Goal: Information Seeking & Learning: Learn about a topic

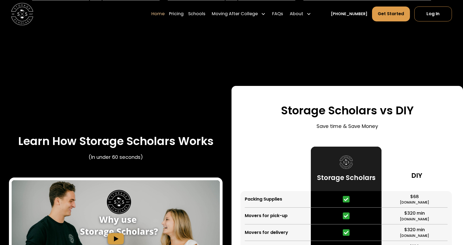
scroll to position [1035, 0]
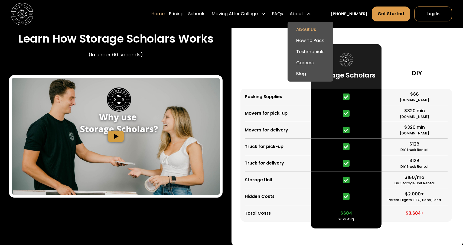
click at [313, 29] on link "About Us" at bounding box center [310, 29] width 41 height 11
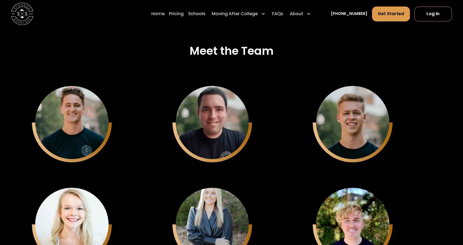
scroll to position [1404, 0]
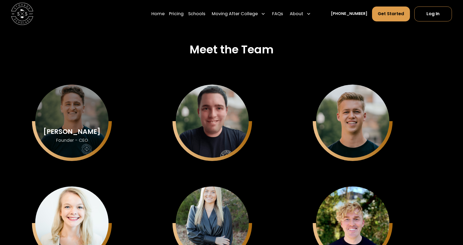
click at [73, 117] on div "Sam Chason Founder - CEO" at bounding box center [71, 121] width 73 height 73
click at [73, 134] on div "Sam Chason" at bounding box center [71, 131] width 57 height 7
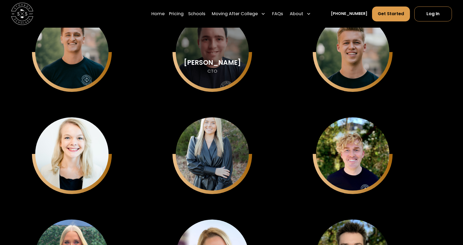
scroll to position [1477, 0]
